Goal: Navigation & Orientation: Go to known website

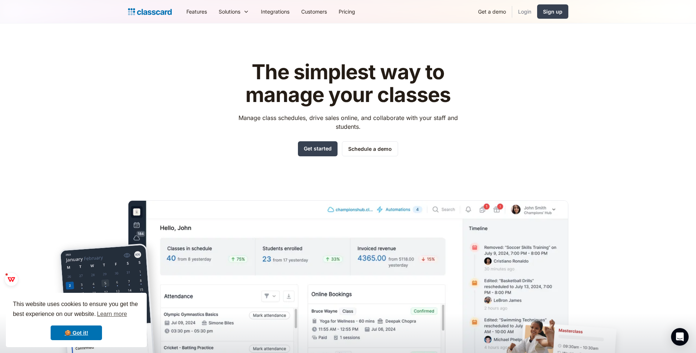
click at [525, 12] on link "Login" at bounding box center [524, 11] width 25 height 17
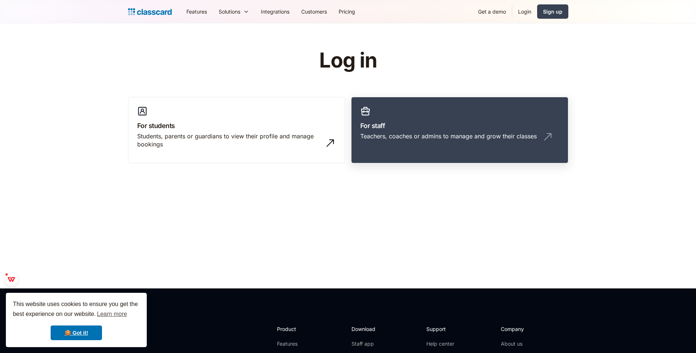
click at [394, 139] on div "Teachers, coaches or admins to manage and grow their classes" at bounding box center [448, 136] width 176 height 8
